Goal: Transaction & Acquisition: Purchase product/service

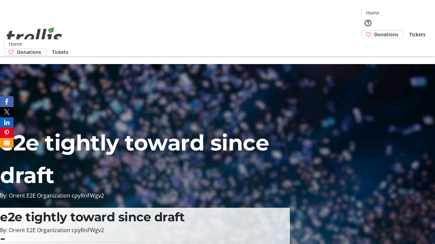
click at [374, 31] on span "Donations" at bounding box center [386, 34] width 24 height 7
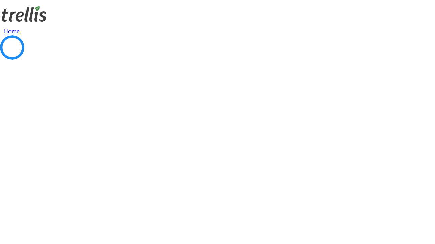
select select "CA"
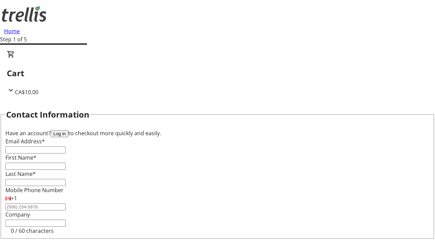
click at [68, 130] on button "Log in" at bounding box center [60, 133] width 18 height 7
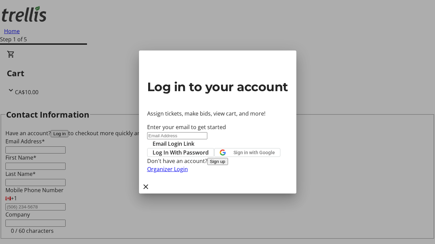
click at [208, 149] on span "Log In With Password" at bounding box center [180, 153] width 56 height 8
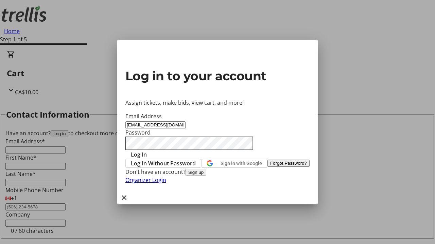
type input "[EMAIL_ADDRESS][DOMAIN_NAME]"
click at [147, 151] on span "Log In" at bounding box center [139, 155] width 16 height 8
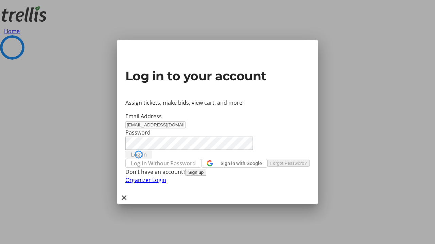
select select "CA"
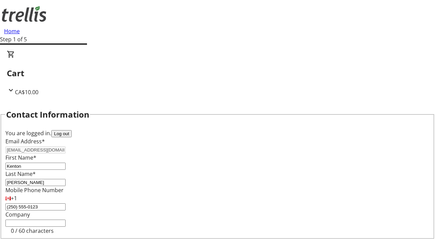
type input "[STREET_ADDRESS][PERSON_NAME]"
type input "Kelowna"
select select "BC"
type input "Kelowna"
type input "V1Y 0C2"
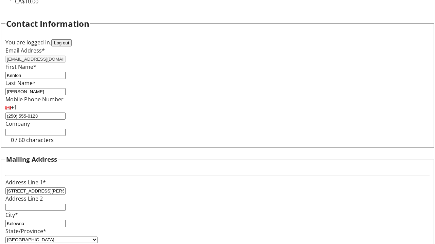
scroll to position [41, 0]
